Goal: Check status: Check status

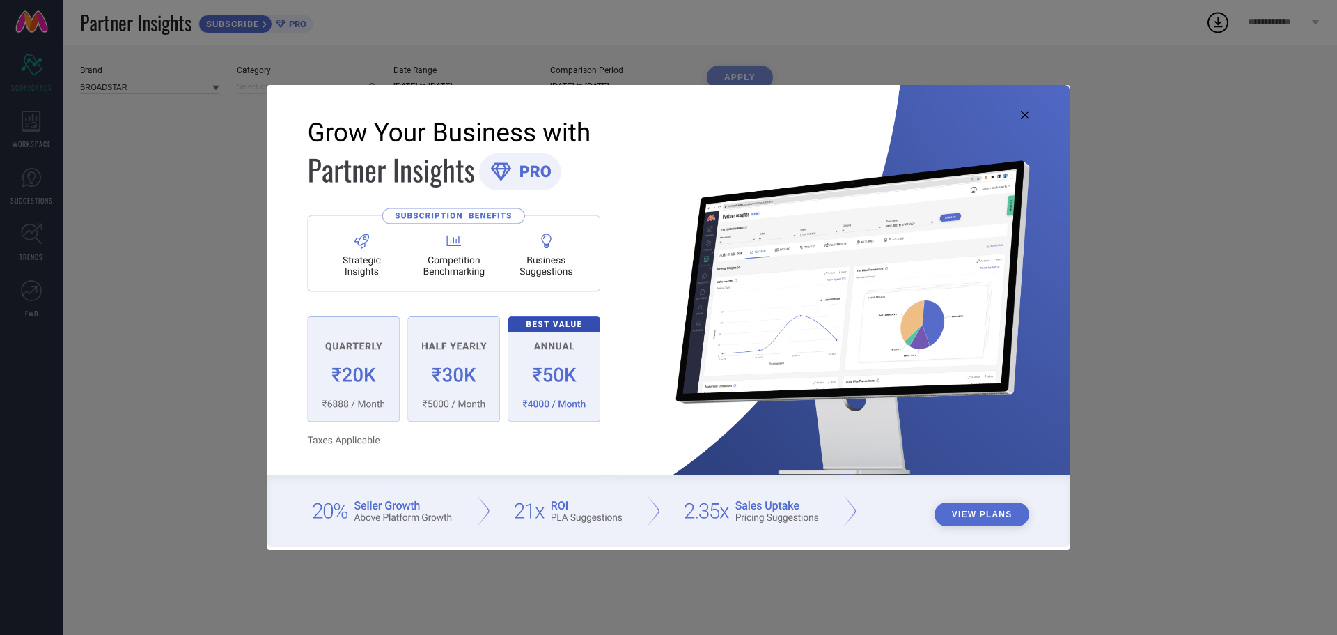
type input "All"
click at [1026, 114] on icon at bounding box center [1025, 115] width 8 height 8
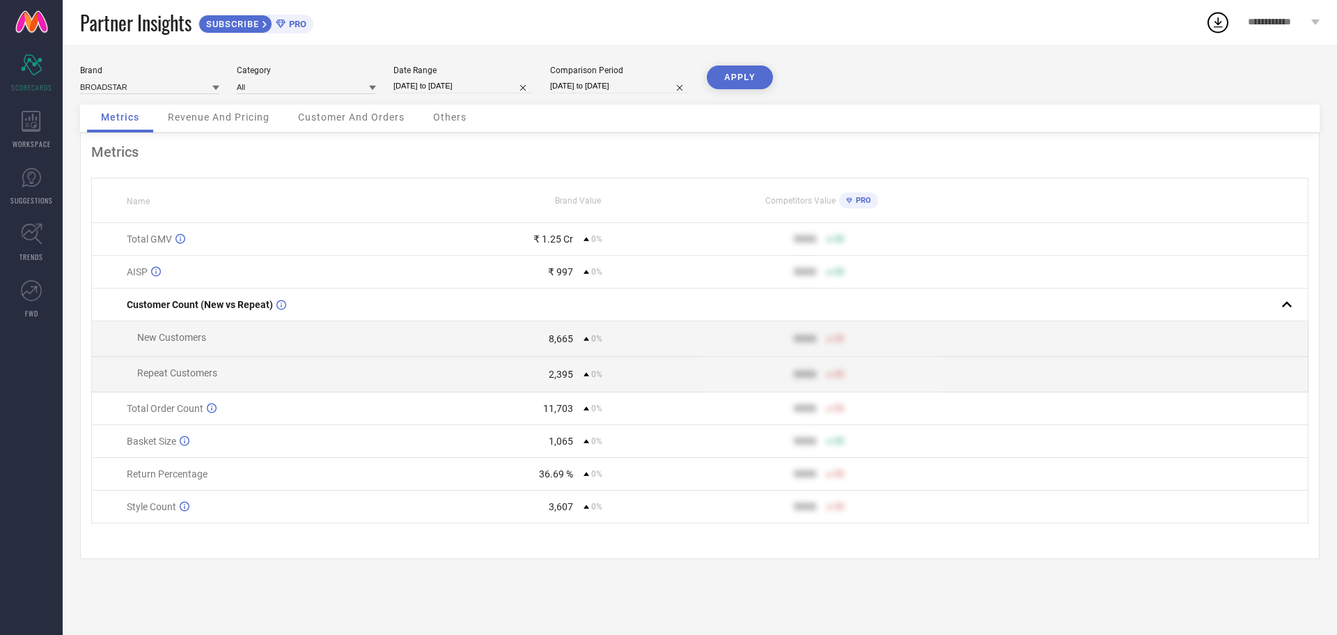
select select "7"
select select "2025"
select select "8"
select select "2025"
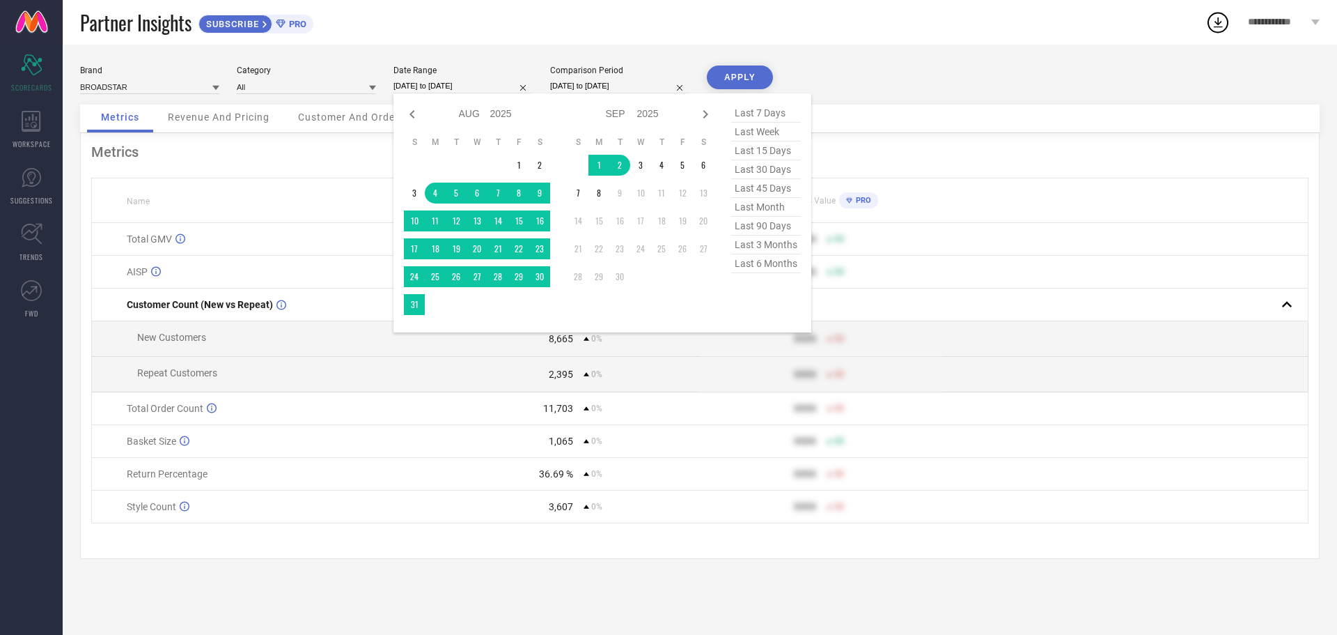
click at [438, 84] on input "[DATE] to [DATE]" at bounding box center [463, 86] width 139 height 15
click at [759, 169] on span "last 30 days" at bounding box center [766, 169] width 70 height 19
type input "[DATE] to [DATE]"
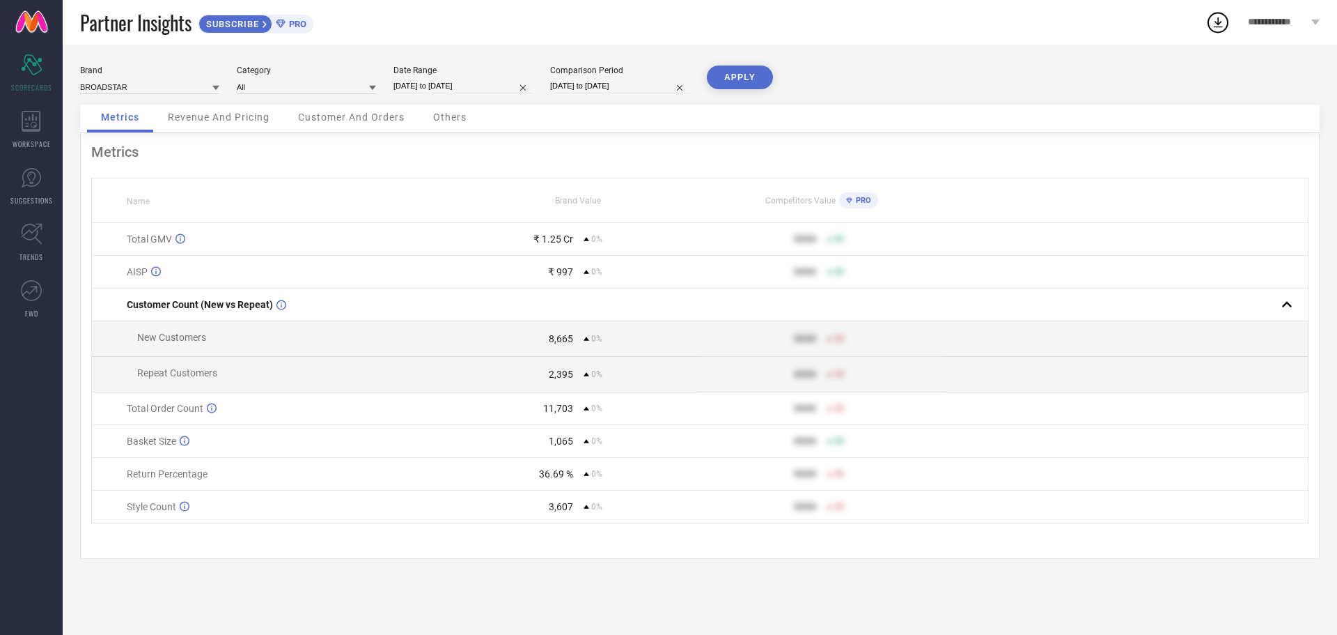
click at [600, 86] on input "[DATE] to [DATE]" at bounding box center [619, 86] width 139 height 15
select select "7"
select select "2025"
select select "8"
select select "2025"
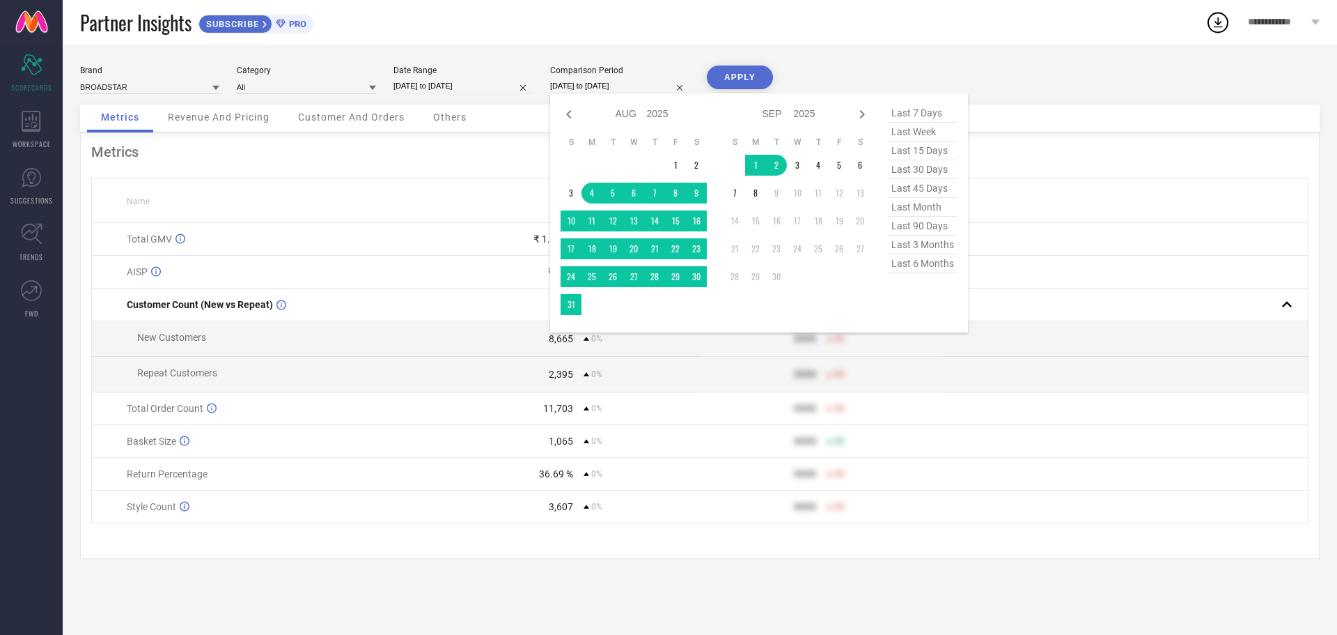
click at [911, 169] on span "last 30 days" at bounding box center [923, 169] width 70 height 19
type input "[DATE] to [DATE]"
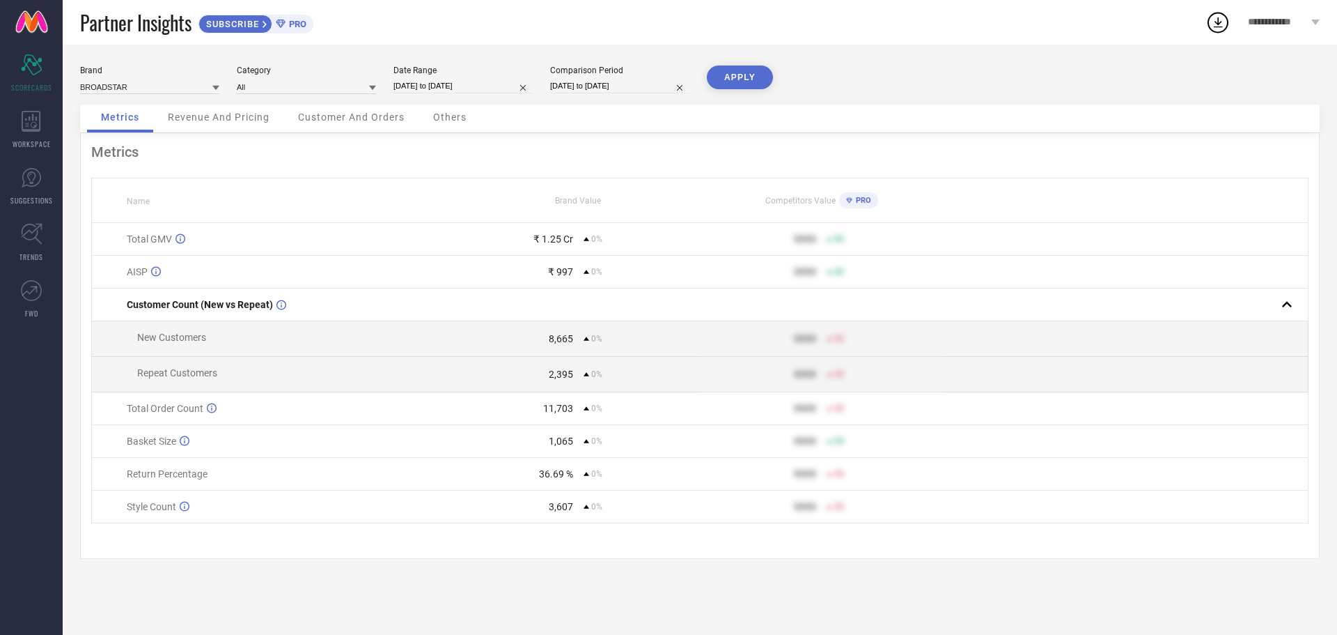
click at [751, 78] on button "APPLY" at bounding box center [740, 77] width 66 height 24
click at [446, 84] on input "[DATE] to [DATE]" at bounding box center [463, 86] width 139 height 15
select select "7"
select select "2025"
select select "8"
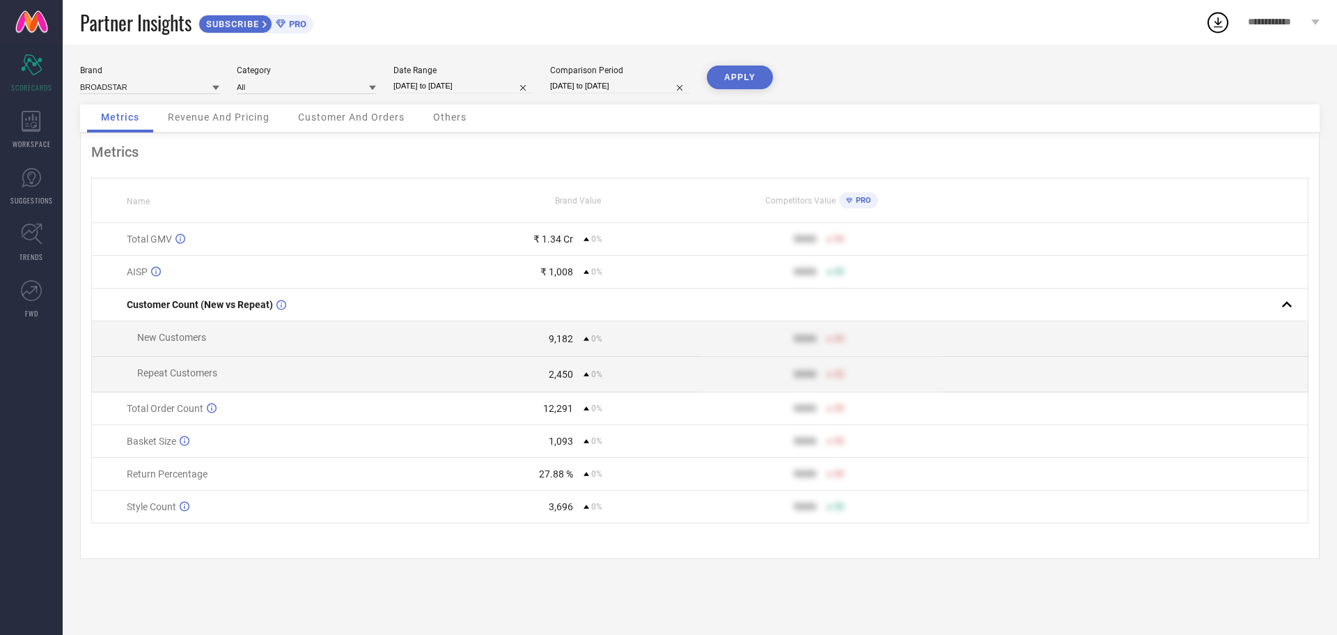
select select "2025"
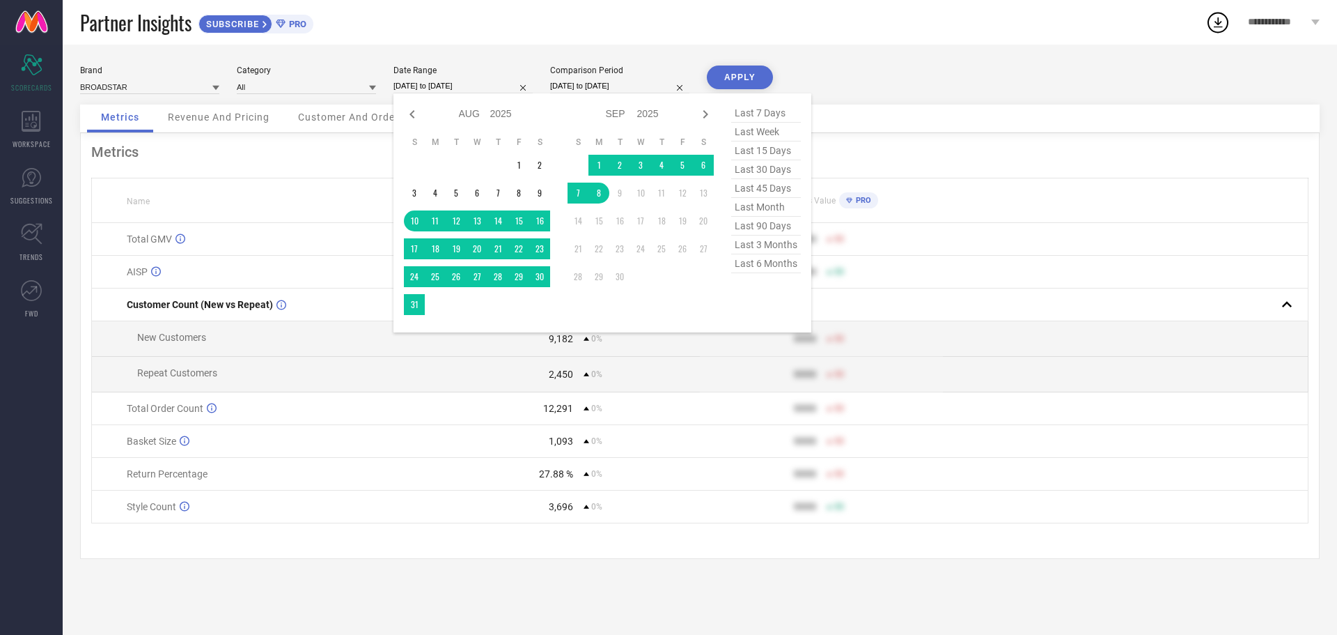
click at [754, 192] on span "last 45 days" at bounding box center [766, 188] width 70 height 19
type input "[DATE] to [DATE]"
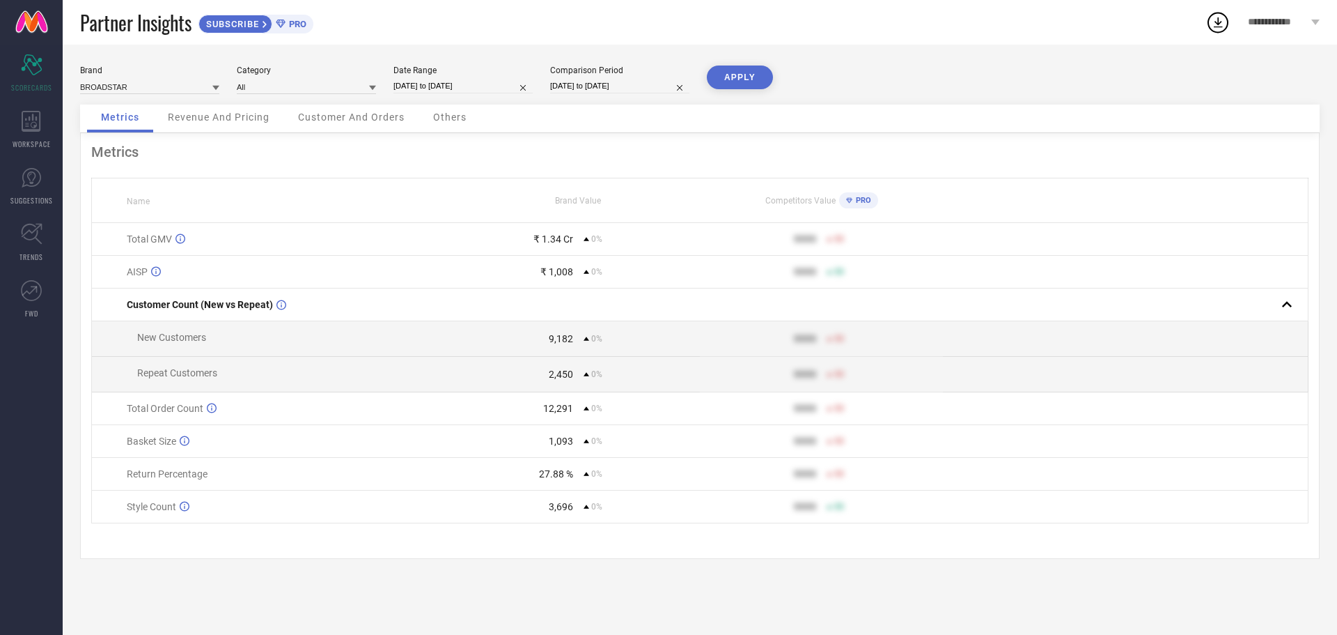
click at [619, 87] on input "[DATE] to [DATE]" at bounding box center [619, 86] width 139 height 15
select select "7"
select select "2025"
select select "8"
select select "2025"
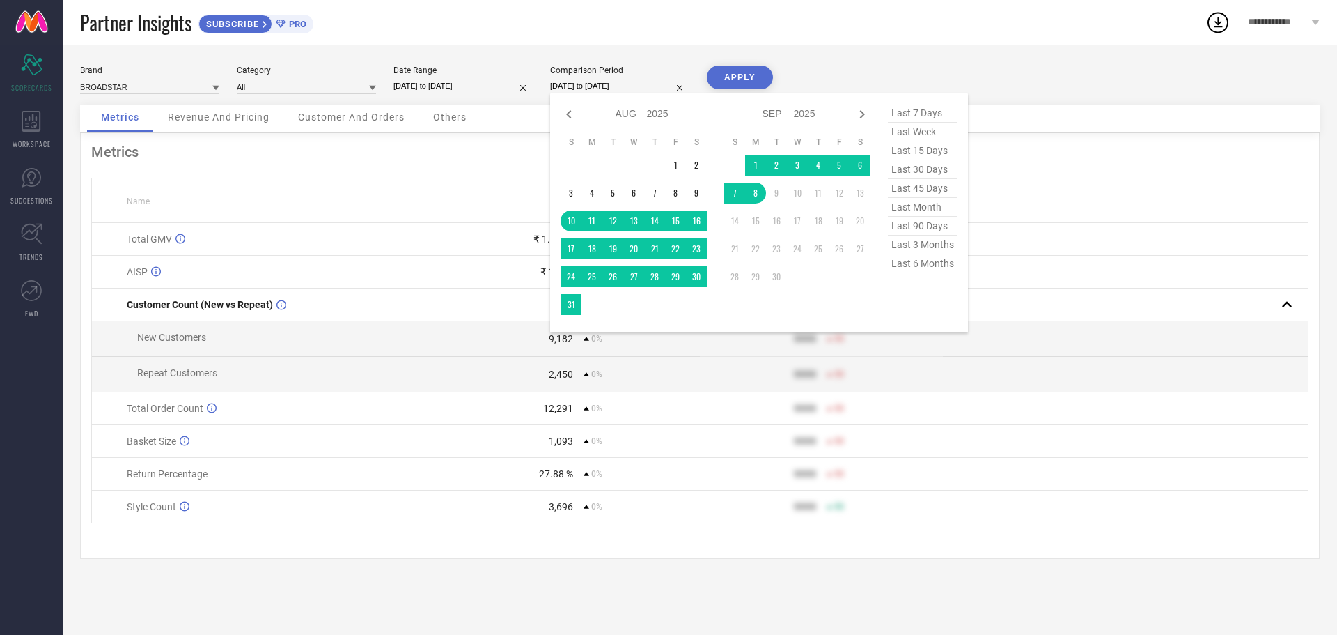
click at [911, 190] on span "last 45 days" at bounding box center [923, 188] width 70 height 19
type input "[DATE] to [DATE]"
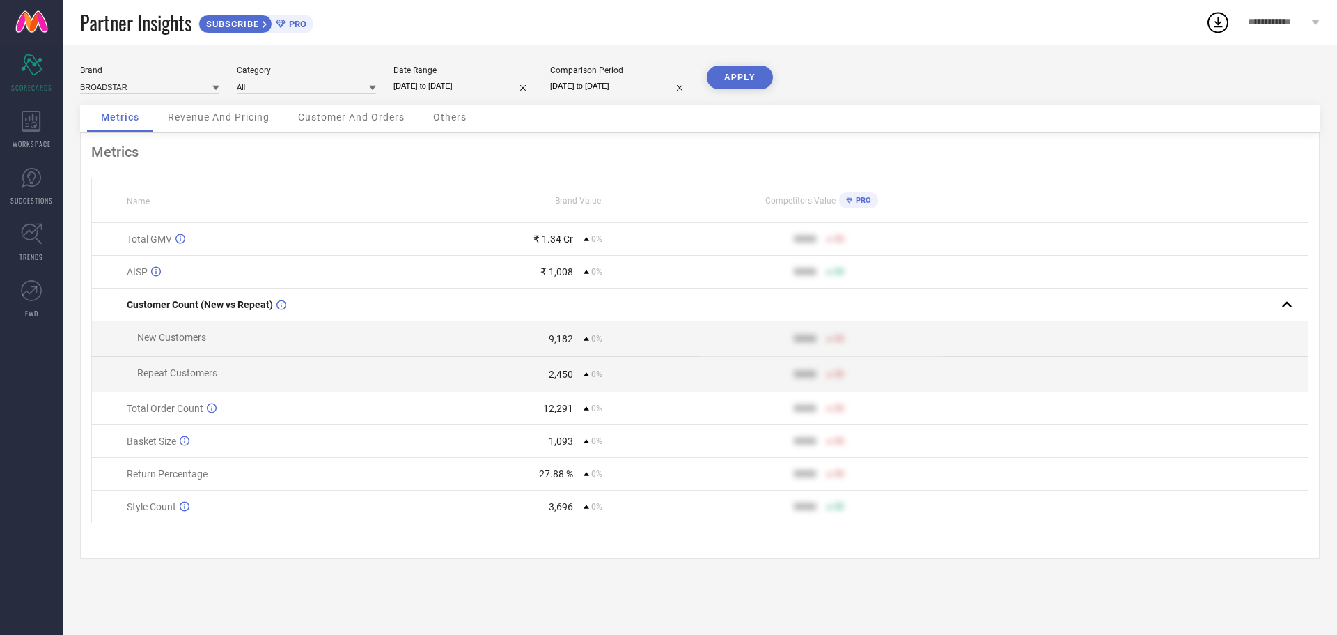
click at [748, 75] on button "APPLY" at bounding box center [740, 77] width 66 height 24
click at [449, 84] on input "[DATE] to [DATE]" at bounding box center [463, 86] width 139 height 15
select select "6"
select select "2025"
select select "7"
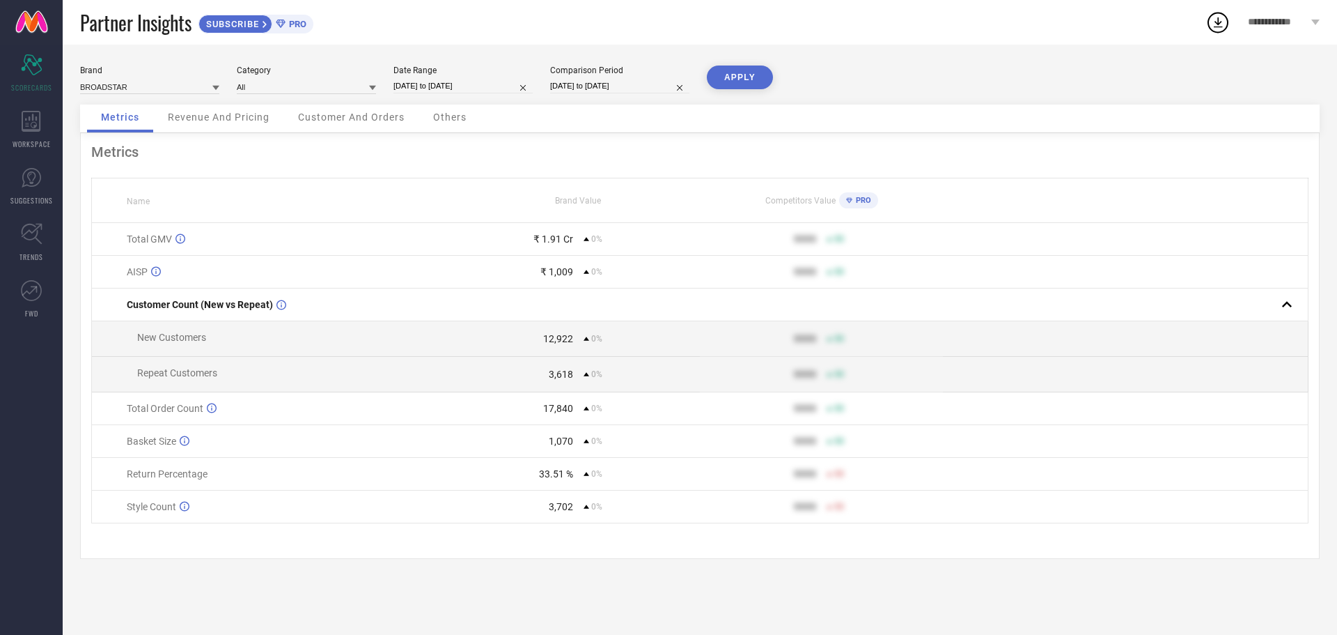
select select "2025"
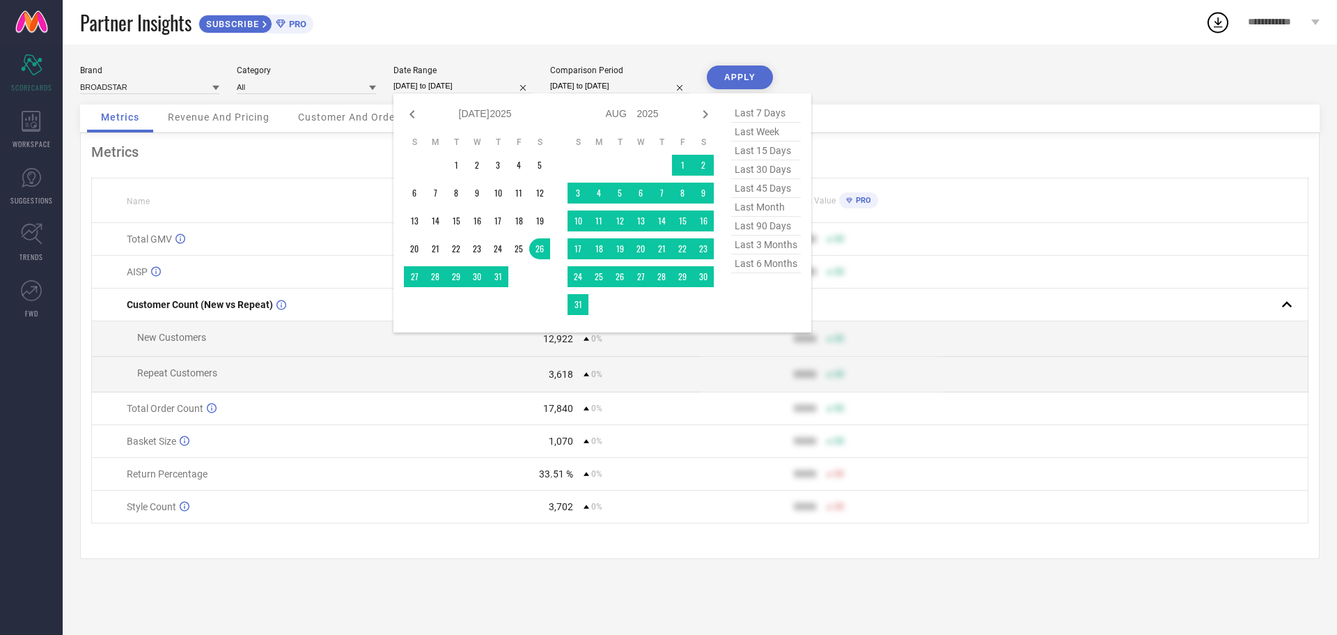
click at [766, 228] on span "last 90 days" at bounding box center [766, 226] width 70 height 19
type input "[DATE] to [DATE]"
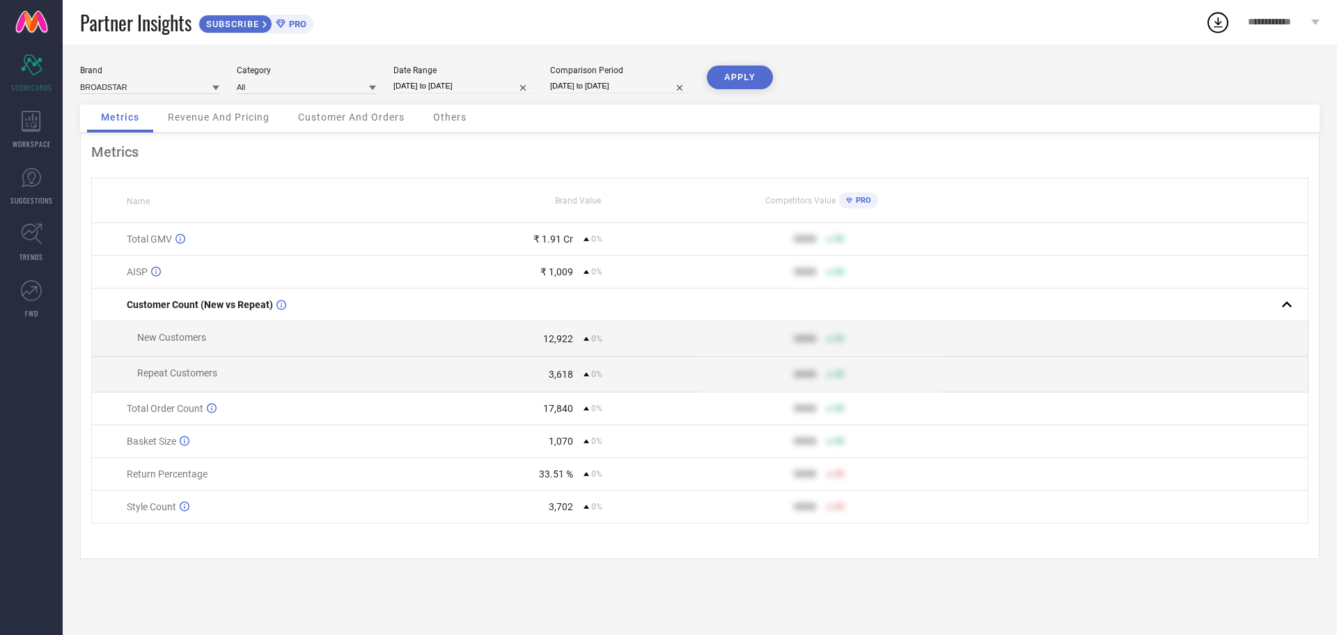
click at [613, 84] on input "[DATE] to [DATE]" at bounding box center [619, 86] width 139 height 15
select select "6"
select select "2025"
select select "7"
select select "2025"
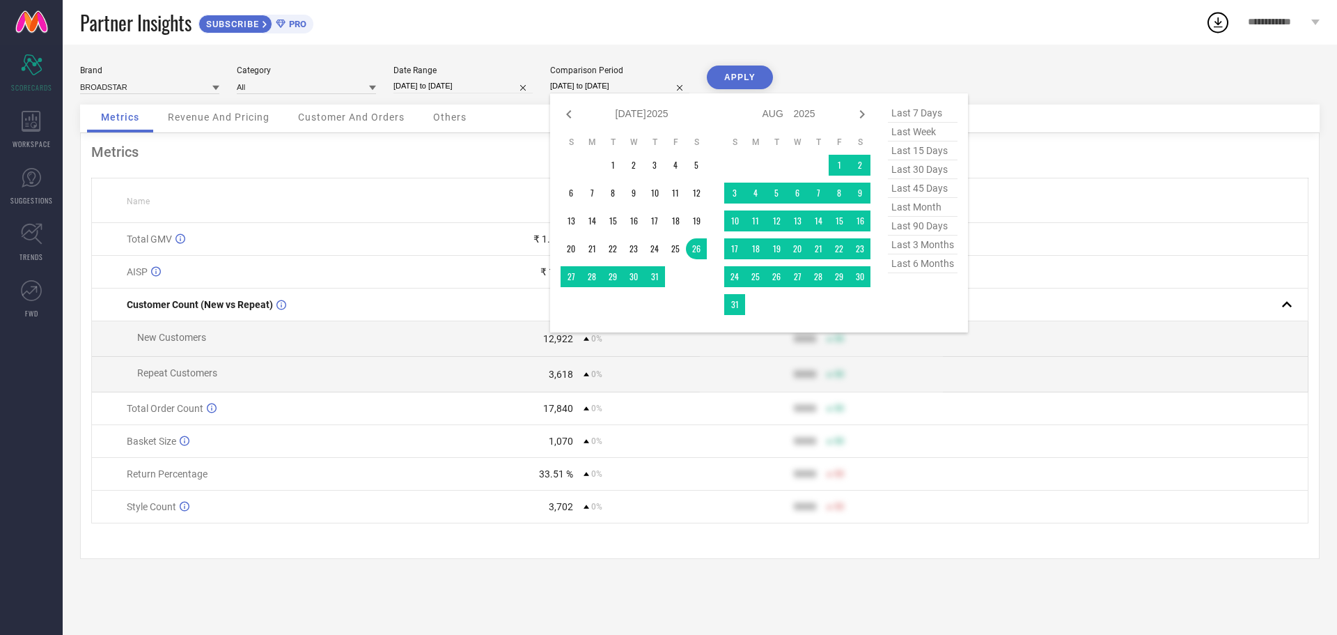
click at [922, 228] on span "last 90 days" at bounding box center [923, 226] width 70 height 19
type input "[DATE] to [DATE]"
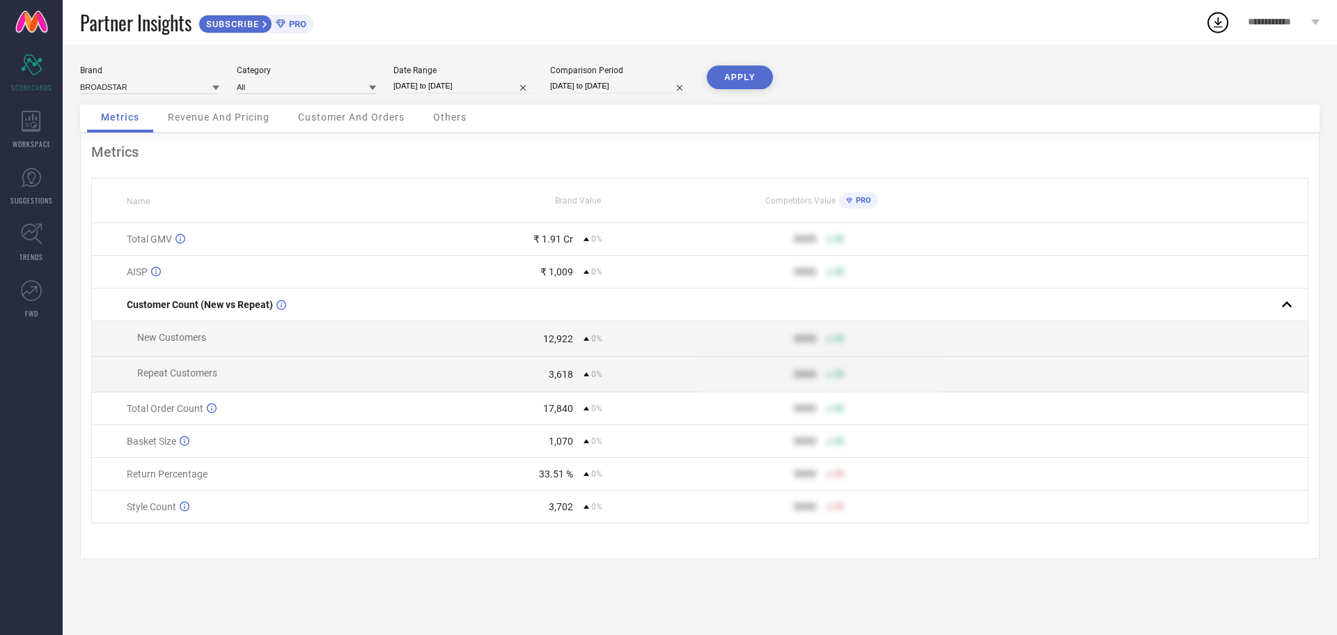
click at [748, 82] on button "APPLY" at bounding box center [740, 77] width 66 height 24
